Goal: Transaction & Acquisition: Purchase product/service

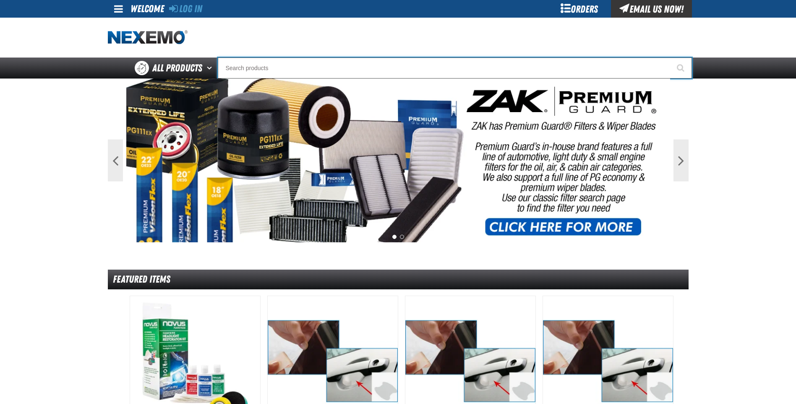
click at [262, 68] on input "Search" at bounding box center [455, 67] width 474 height 21
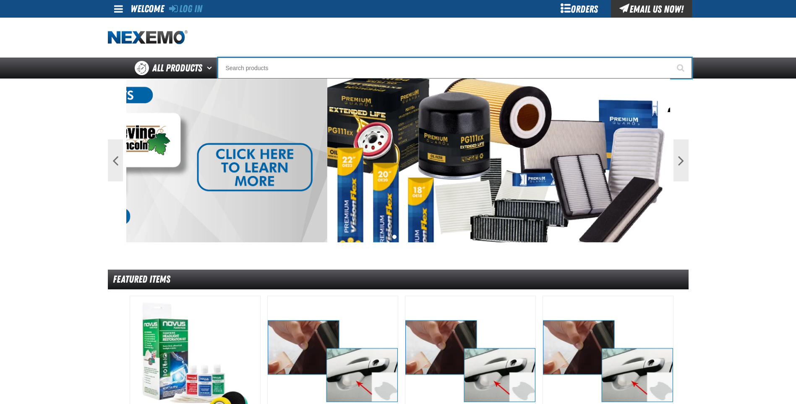
type input "p"
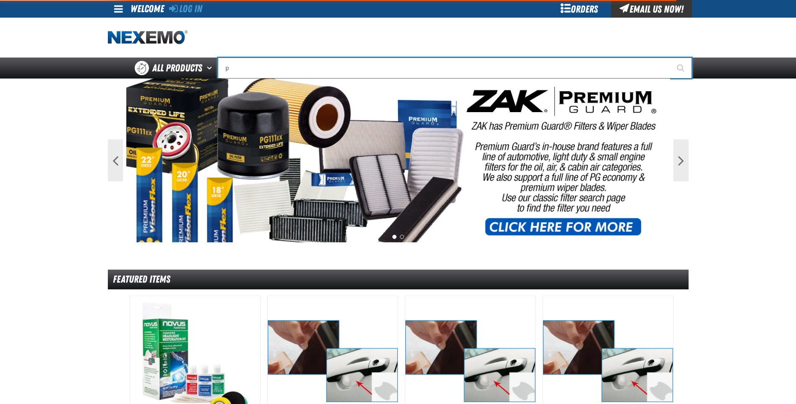
type input "perfect P Series 0.25-ounce Lead Wheel Weight"
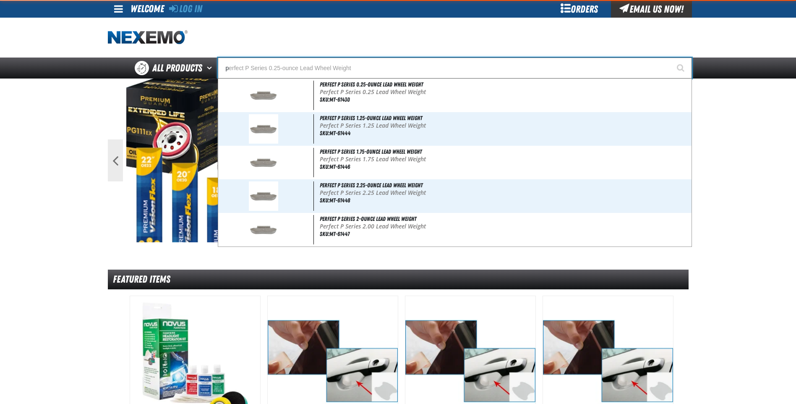
type input "pr"
type input "prUDENTIAL"
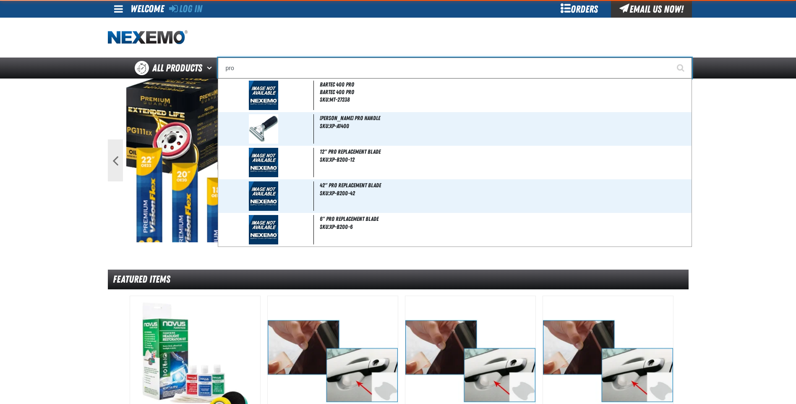
type input "prot"
type input "protector Jacket (100 per Box)"
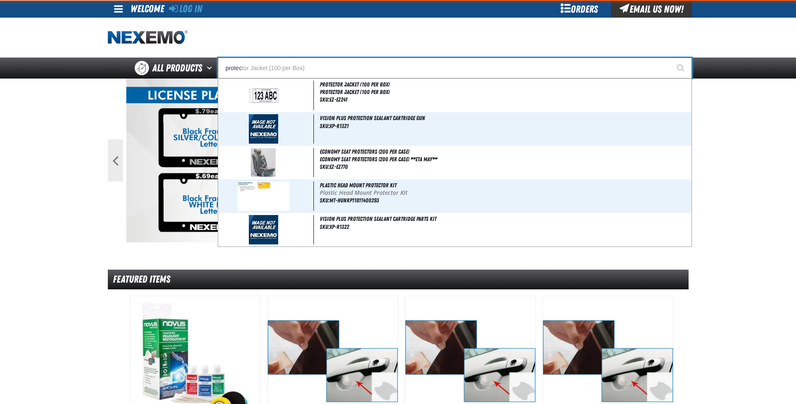
type input "protect"
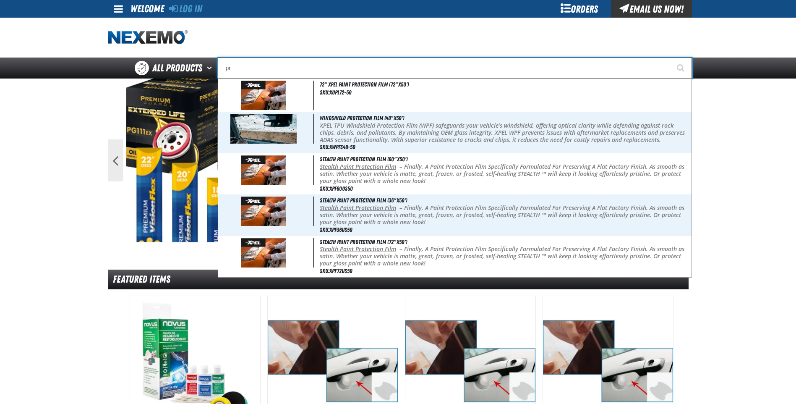
type input "p"
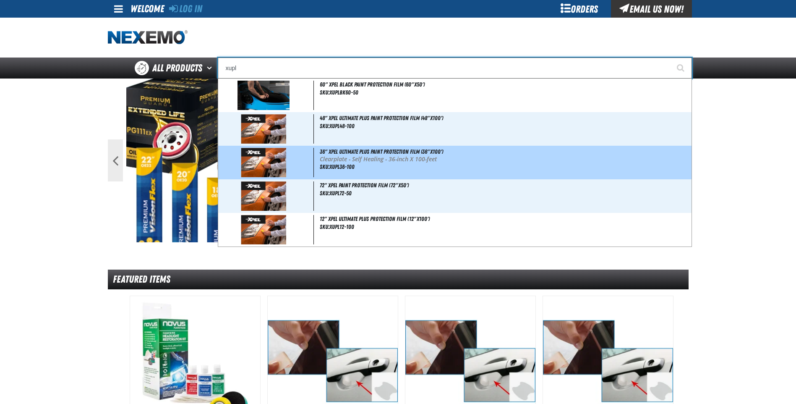
click at [383, 170] on div "36" XPEL ULTIMATE PLUS Paint Protection Film (36"x100') Clearplate - Self Heali…" at bounding box center [454, 163] width 473 height 34
type input "36" XPEL ULTIMATE PLUS Paint Protection Film (36"x100')"
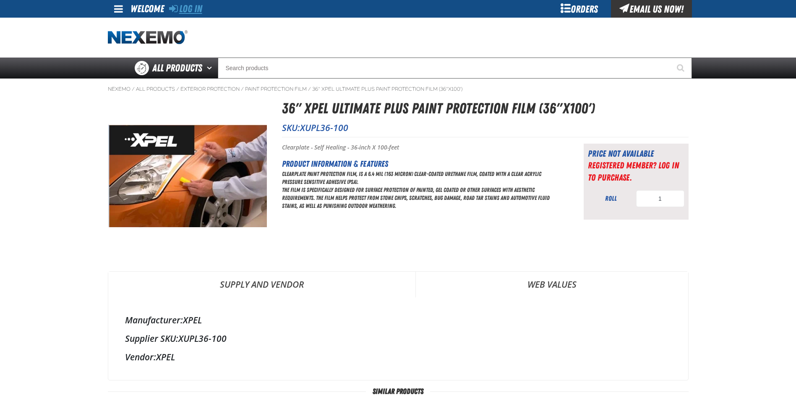
click at [196, 11] on link "Log In" at bounding box center [185, 9] width 33 height 12
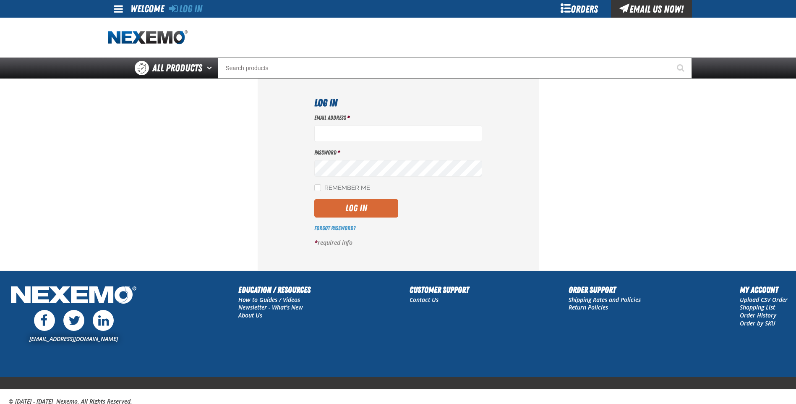
type input "miguel_martinez@vivaautogroup.com"
click at [352, 210] on button "Log In" at bounding box center [356, 208] width 84 height 18
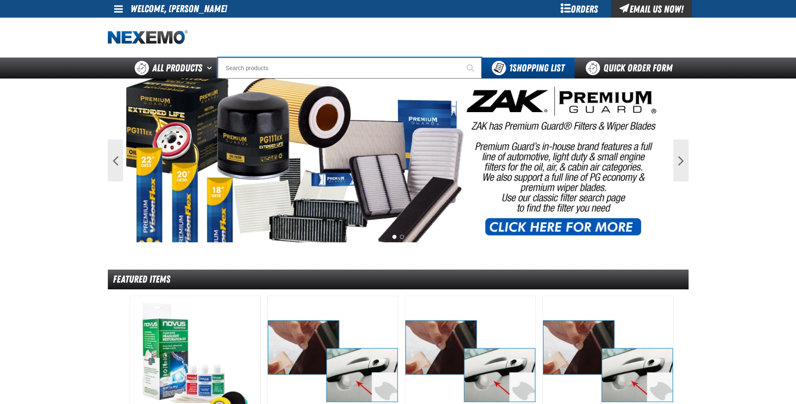
click at [238, 63] on input "Search" at bounding box center [350, 67] width 264 height 21
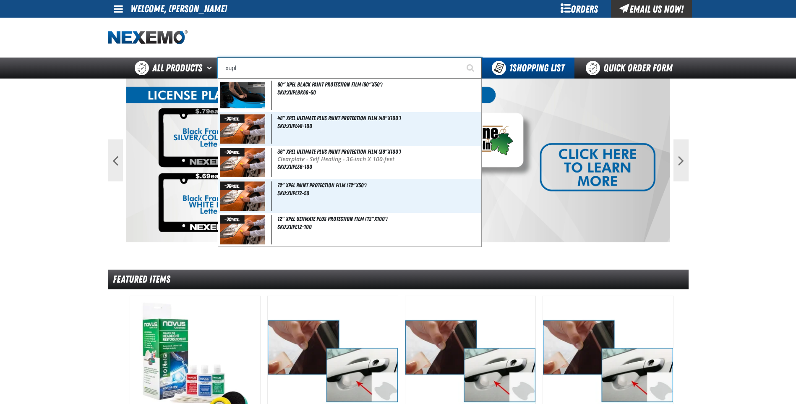
type input "xupl"
click at [461, 57] on button "Start Searching" at bounding box center [471, 67] width 21 height 21
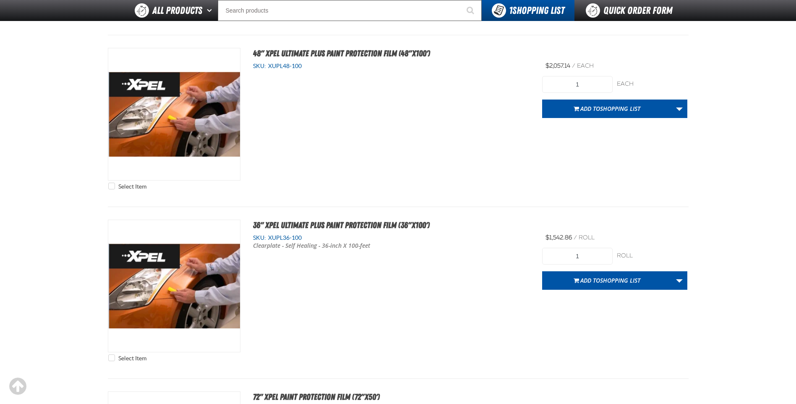
scroll to position [272, 0]
